Goal: Information Seeking & Learning: Check status

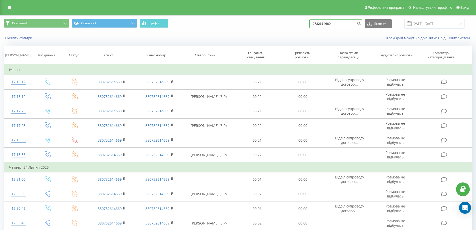
click at [307, 22] on div "Основний Основний Графік 0732614669 Експорт .csv .xls .xlsx 18.05.2025 - 18.08.…" at bounding box center [238, 24] width 469 height 10
type input "0674094801"
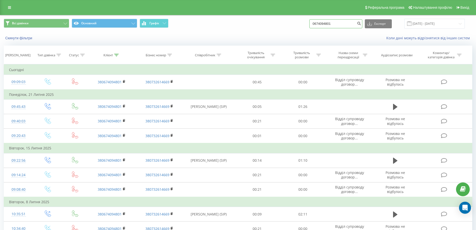
drag, startPoint x: 341, startPoint y: 24, endPoint x: 284, endPoint y: 25, distance: 56.5
click at [284, 25] on div "Всі дзвінки Основний Графік 0674094801 Експорт .csv .xls .xlsx 19.05.2025 - 19.…" at bounding box center [238, 24] width 469 height 10
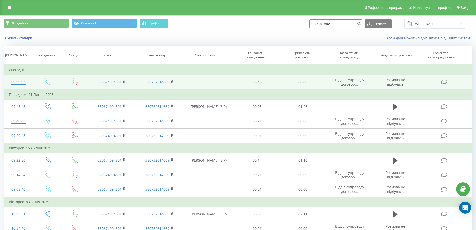
type input "0971837664"
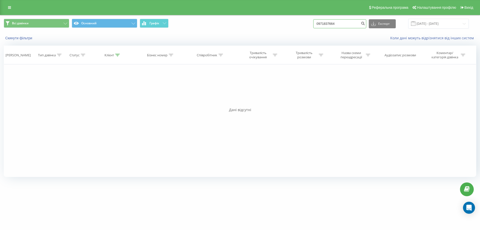
click at [327, 24] on input "0971837664" at bounding box center [339, 23] width 53 height 9
type input "0671837664"
